Goal: Check status

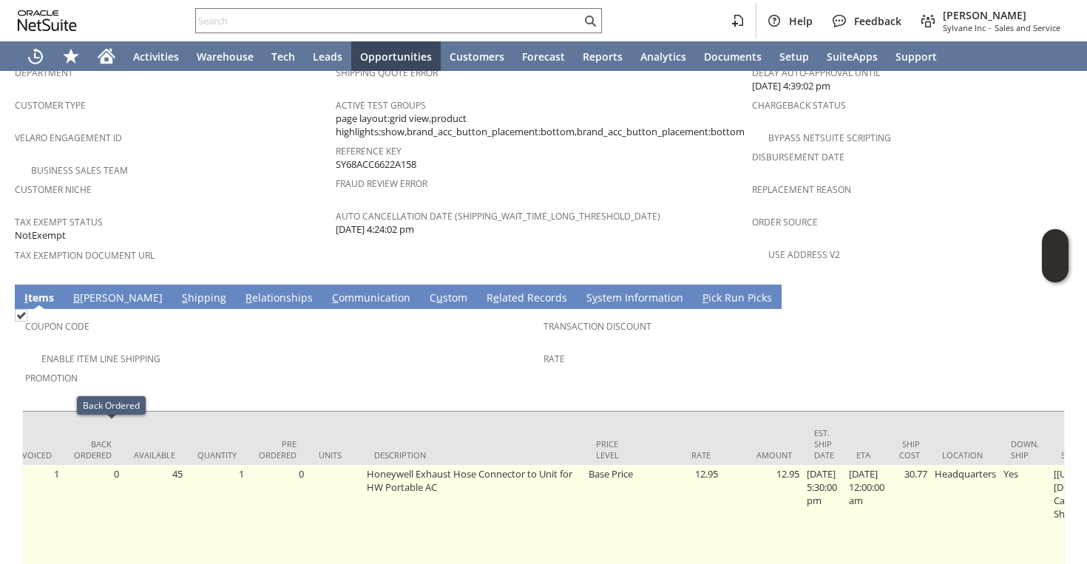
scroll to position [0, 319]
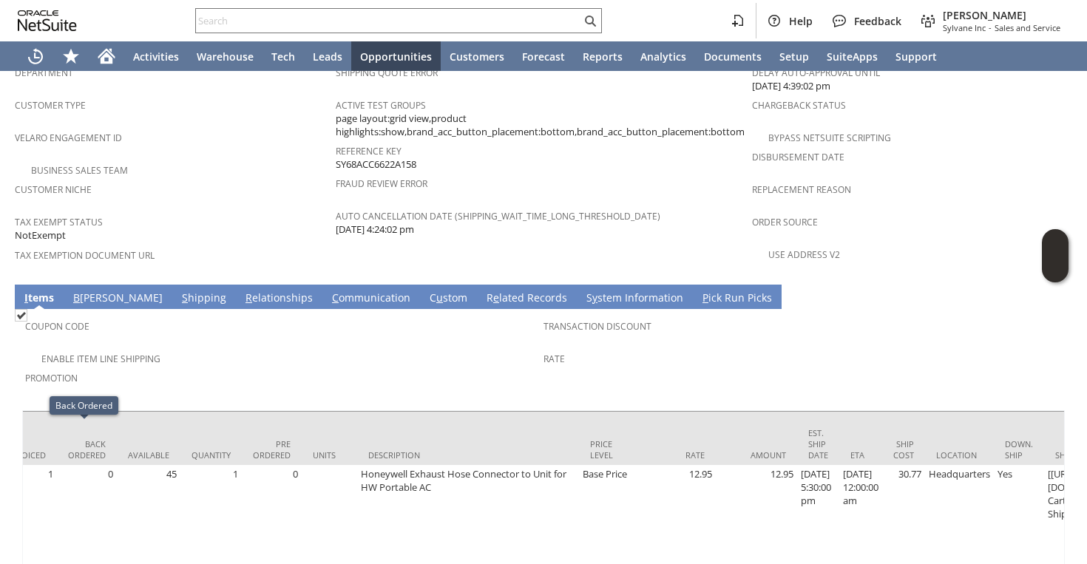
click at [178, 291] on link "S hipping" at bounding box center [204, 299] width 52 height 16
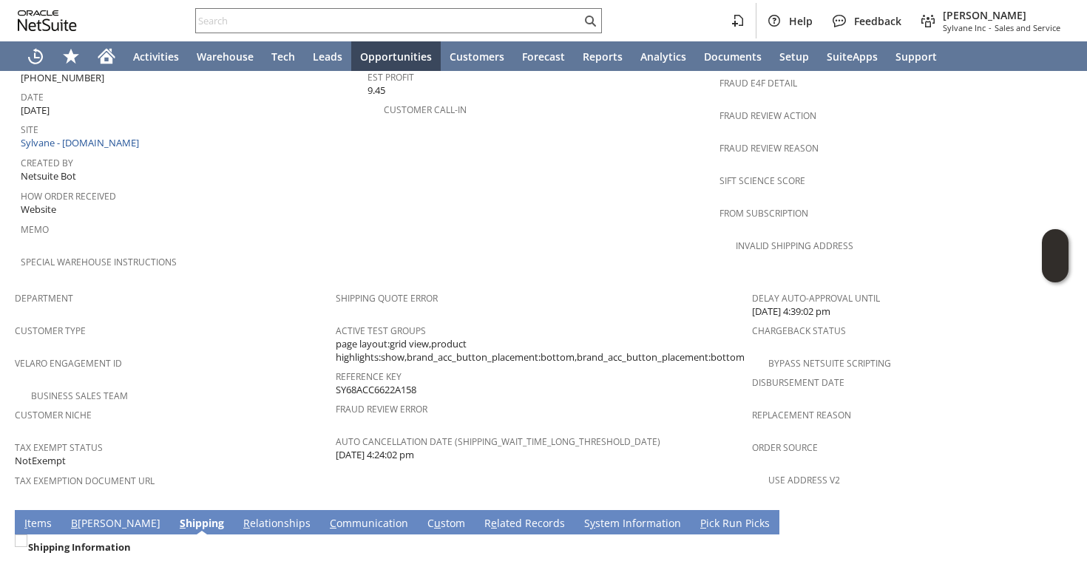
scroll to position [0, 0]
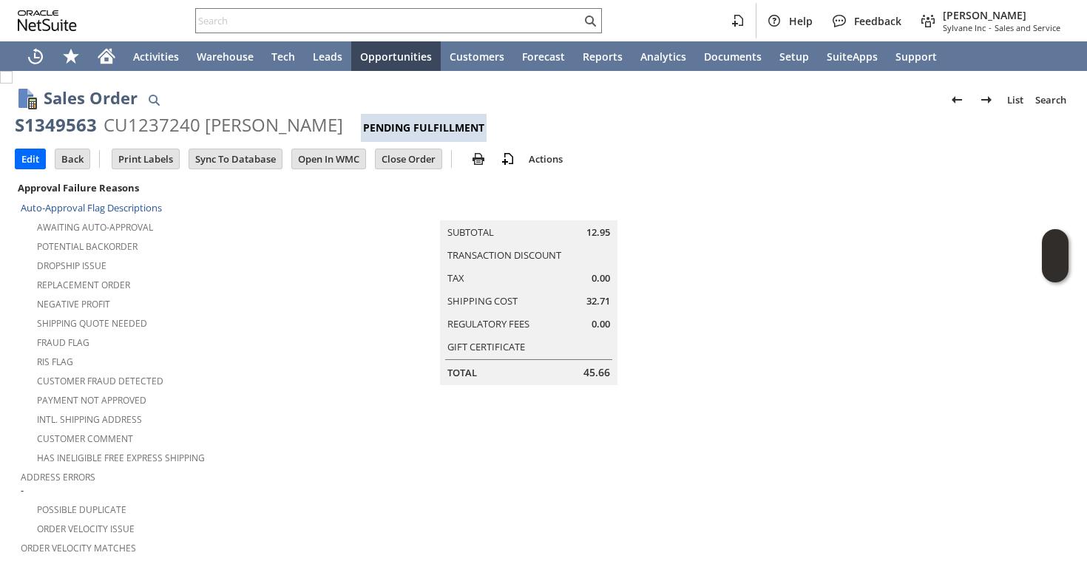
click at [81, 132] on div "S1349563" at bounding box center [56, 125] width 82 height 24
copy div "S1349563"
